Goal: Navigation & Orientation: Find specific page/section

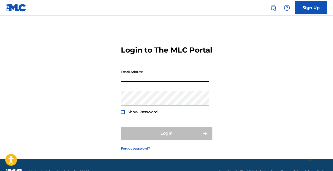
click at [150, 82] on input "Email Address" at bounding box center [165, 74] width 88 height 15
type input "[EMAIL_ADDRESS][DOMAIN_NAME]"
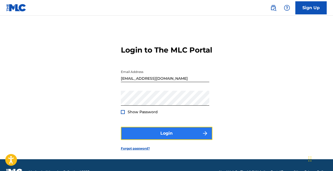
click at [156, 140] on button "Login" at bounding box center [167, 133] width 92 height 13
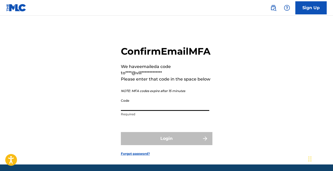
click at [135, 111] on input "Code" at bounding box center [165, 103] width 88 height 15
paste input "047652"
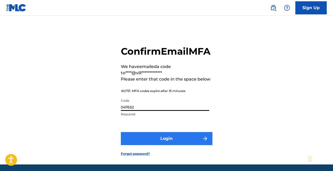
type input "047652"
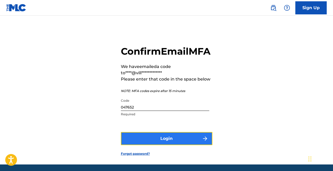
click at [152, 145] on button "Login" at bounding box center [167, 138] width 92 height 13
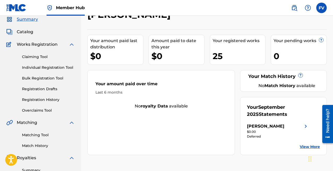
scroll to position [15, 0]
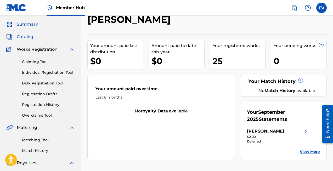
click at [25, 35] on span "Catalog" at bounding box center [25, 37] width 16 height 6
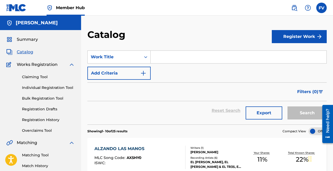
click at [41, 72] on div "Claiming Tool Individual Registration Tool Bulk Registration Tool Registration …" at bounding box center [40, 101] width 69 height 66
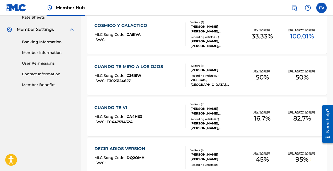
scroll to position [206, 0]
